Goal: Communication & Community: Ask a question

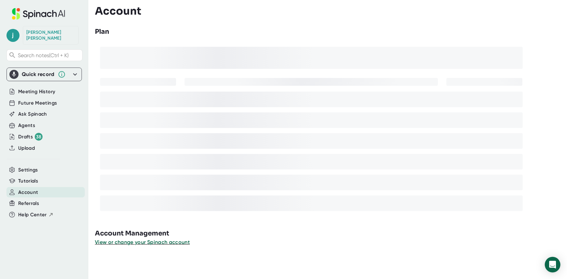
click at [210, 43] on div at bounding box center [311, 130] width 433 height 177
click at [550, 262] on icon "Open Intercom Messenger" at bounding box center [551, 264] width 7 height 8
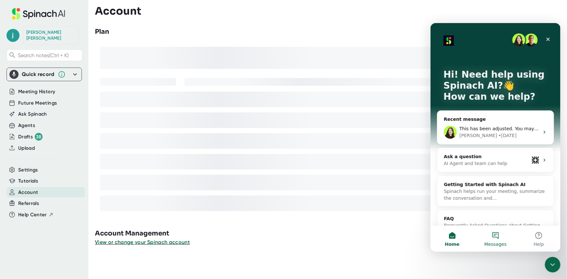
click at [495, 238] on button "Messages" at bounding box center [494, 238] width 43 height 26
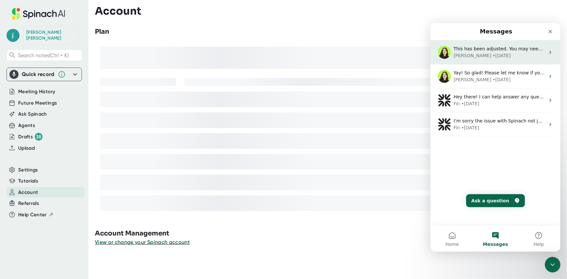
click at [498, 57] on div "[PERSON_NAME] • [DATE]" at bounding box center [499, 55] width 92 height 7
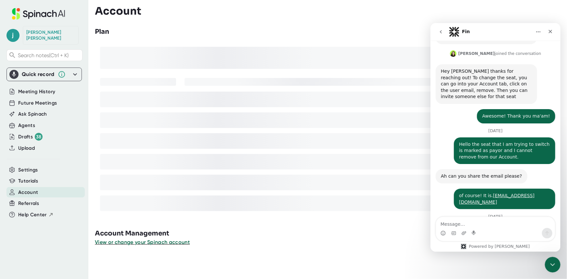
scroll to position [273, 0]
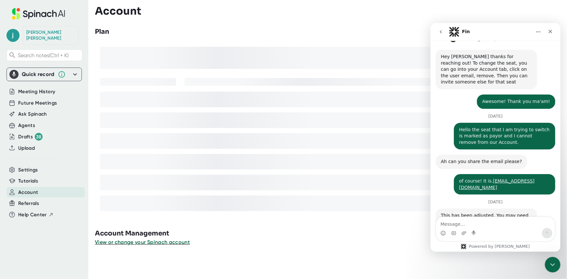
click at [470, 227] on textarea "Message…" at bounding box center [494, 222] width 119 height 11
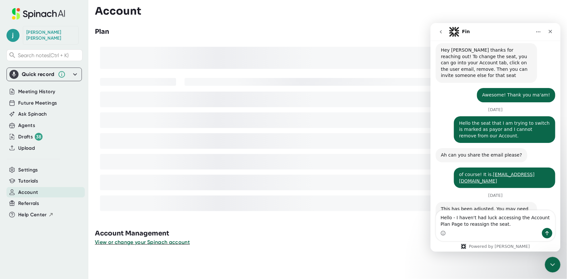
type textarea "Hello - I haven't had luck accessing the Account Plan Page to reassign the seat."
click at [547, 234] on icon "Send a message…" at bounding box center [546, 232] width 5 height 5
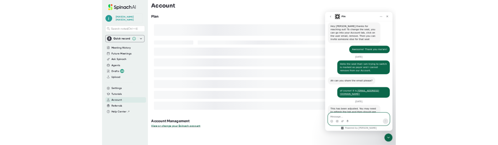
scroll to position [308, 0]
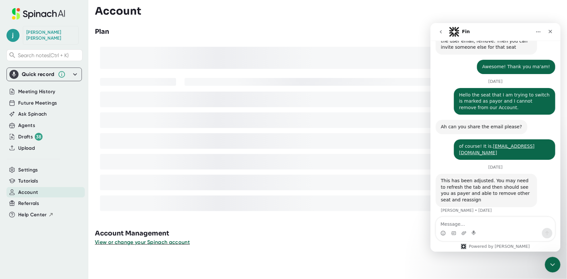
click at [46, 244] on div "[PERSON_NAME] Search notes (Ctrl + K) Quick record Include tab audio Start Reco…" at bounding box center [44, 135] width 88 height 271
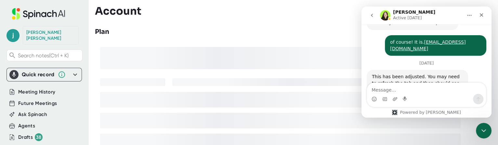
scroll to position [425, 0]
